Goal: Task Accomplishment & Management: Use online tool/utility

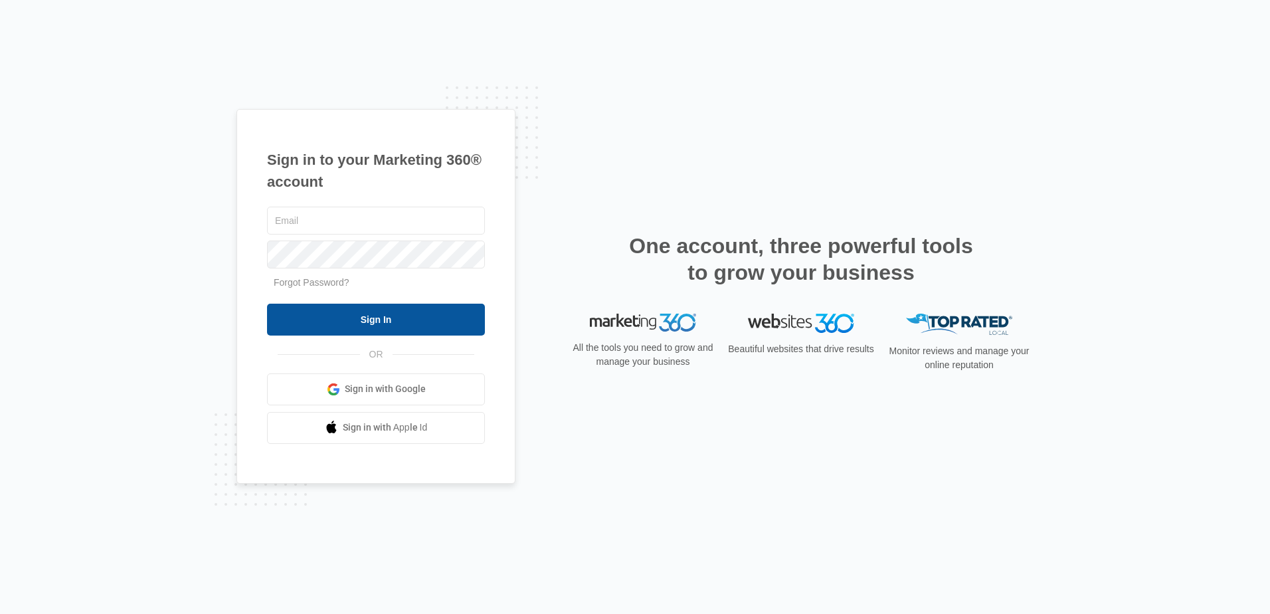
type input "[EMAIL_ADDRESS][DOMAIN_NAME]"
click at [385, 316] on input "Sign In" at bounding box center [376, 320] width 218 height 32
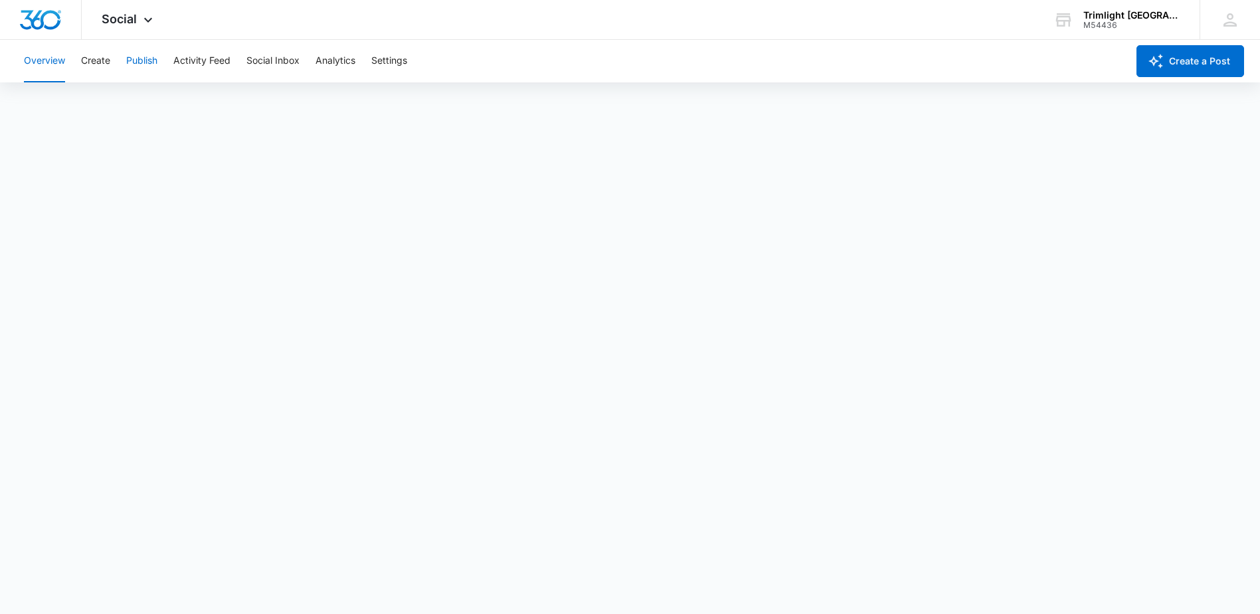
click at [147, 59] on button "Publish" at bounding box center [141, 61] width 31 height 43
